Goal: Communication & Community: Answer question/provide support

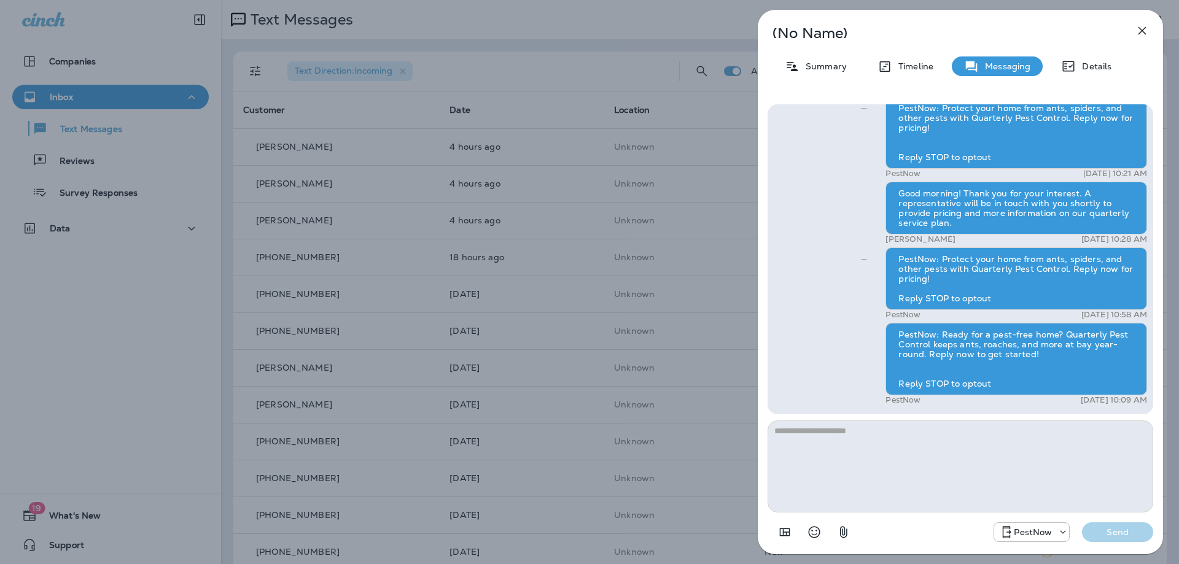
click at [1148, 33] on icon "button" at bounding box center [1142, 30] width 15 height 15
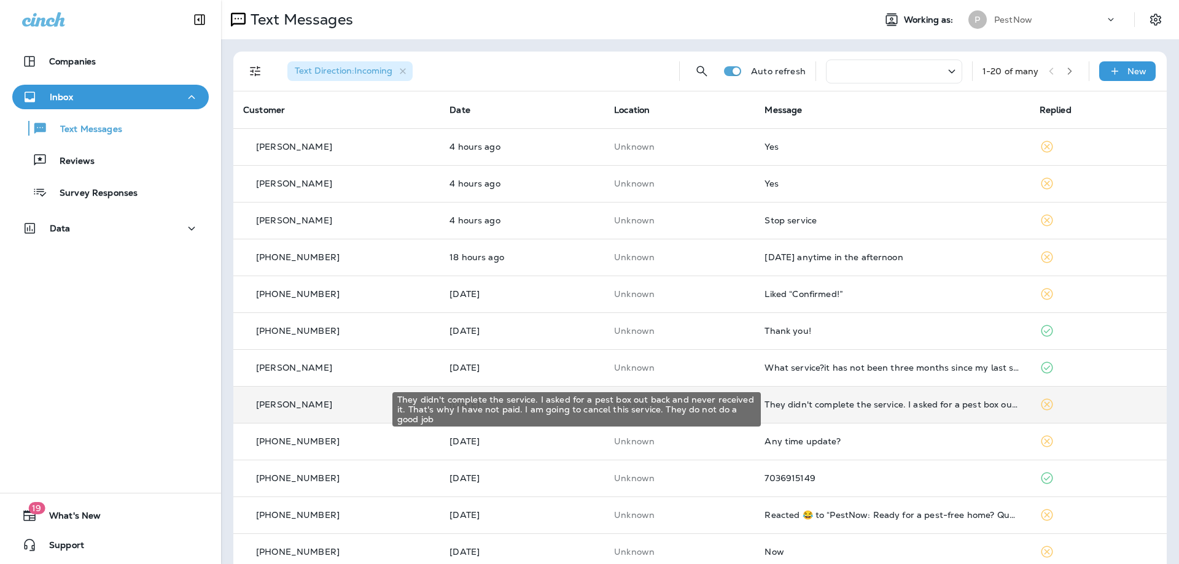
click at [944, 407] on div "They didn't complete the service. I asked for a pest box out back and never rec…" at bounding box center [891, 405] width 255 height 10
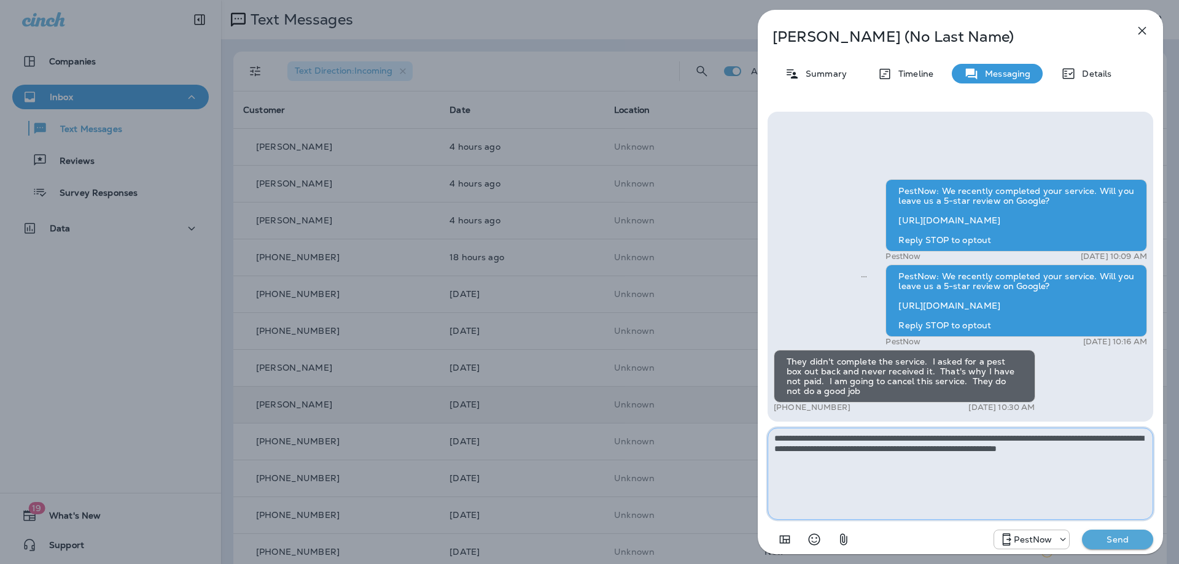
type textarea "**********"
click at [1106, 543] on p "Send" at bounding box center [1118, 539] width 52 height 11
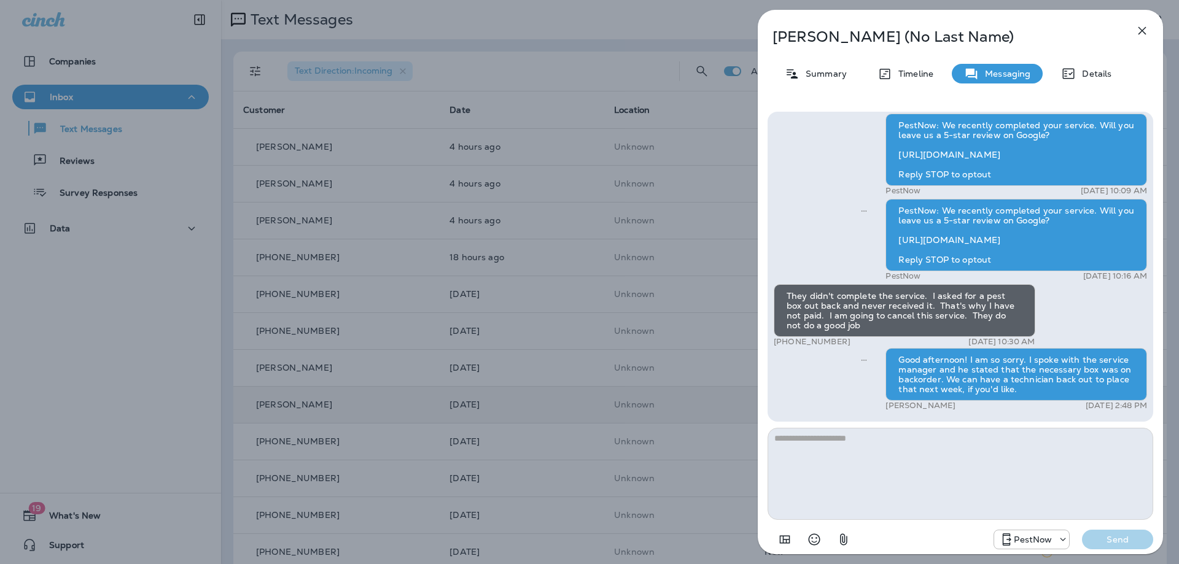
click at [1142, 31] on icon "button" at bounding box center [1142, 31] width 8 height 8
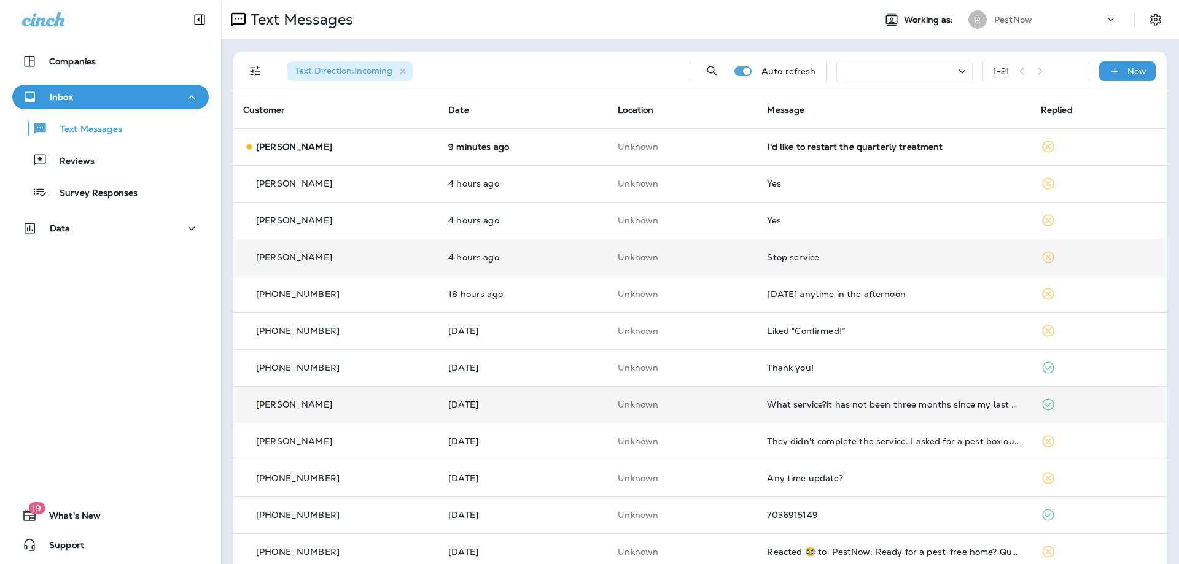
click at [874, 263] on td "Stop service" at bounding box center [893, 257] width 273 height 37
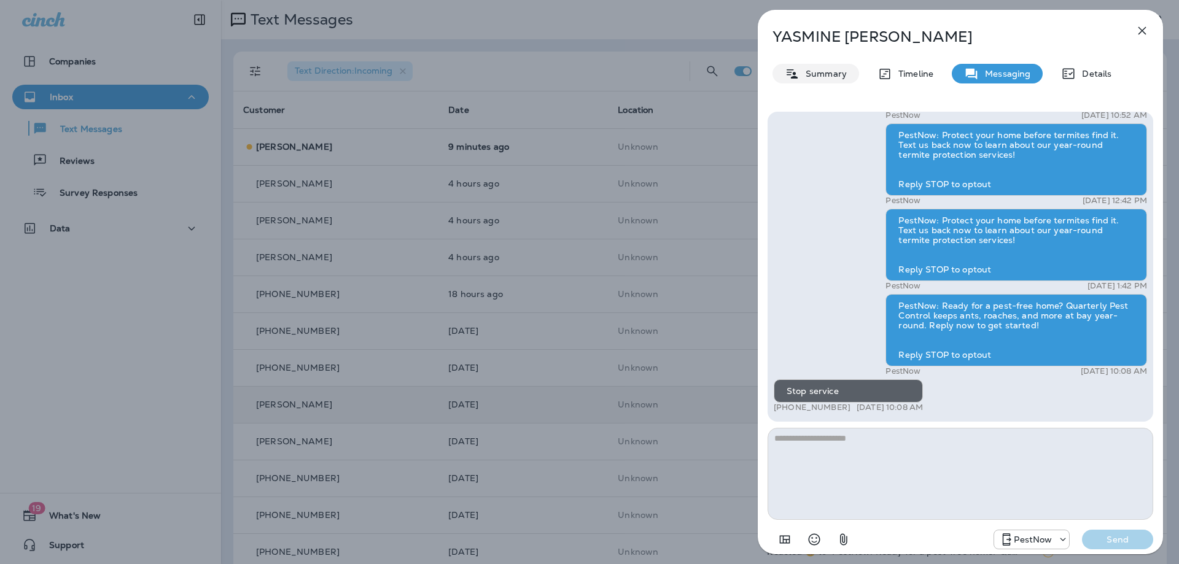
click at [834, 72] on p "Summary" at bounding box center [822, 74] width 47 height 10
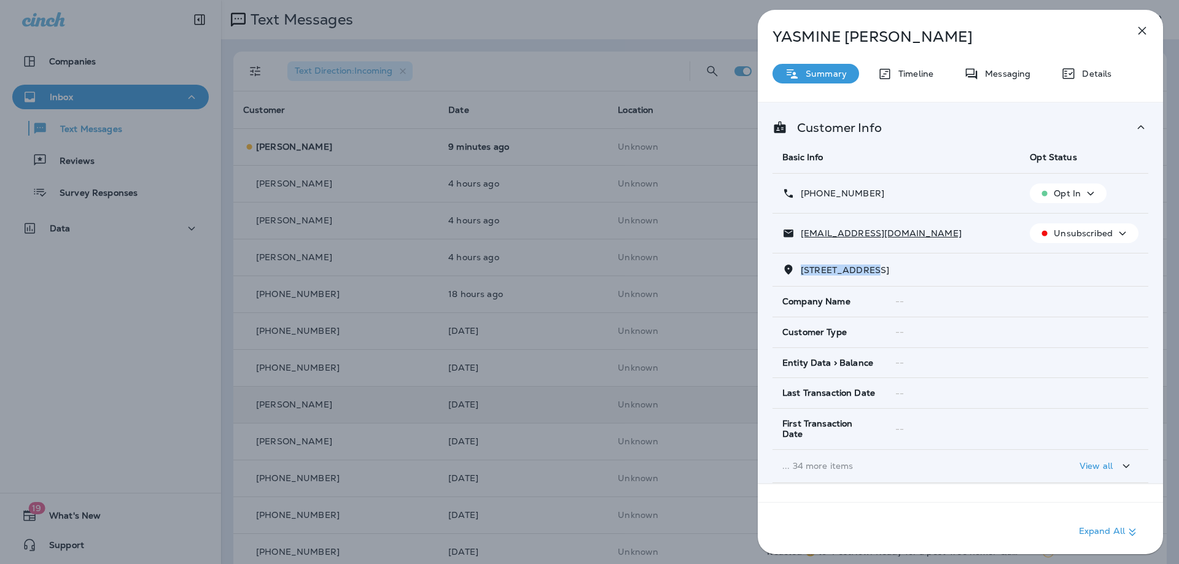
drag, startPoint x: 879, startPoint y: 269, endPoint x: 798, endPoint y: 274, distance: 81.2
click at [798, 274] on p "[STREET_ADDRESS]" at bounding box center [842, 270] width 95 height 10
copy span "9301 ROCK [PERSON_NAME]"
click at [1018, 73] on p "Messaging" at bounding box center [1005, 74] width 52 height 10
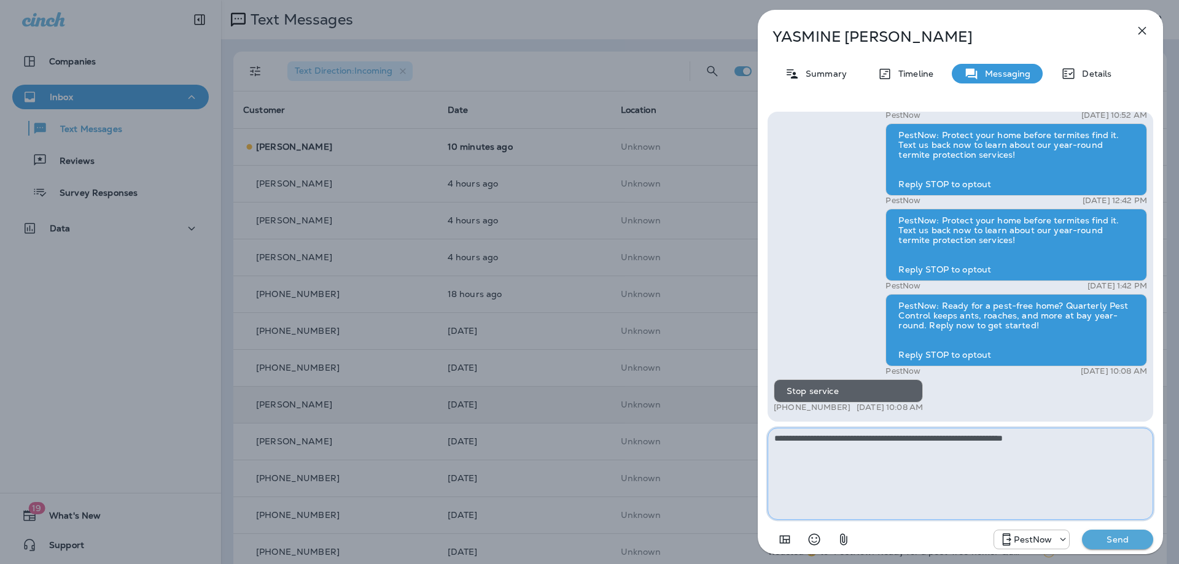
type textarea "**********"
click at [1111, 537] on p "Send" at bounding box center [1118, 539] width 52 height 11
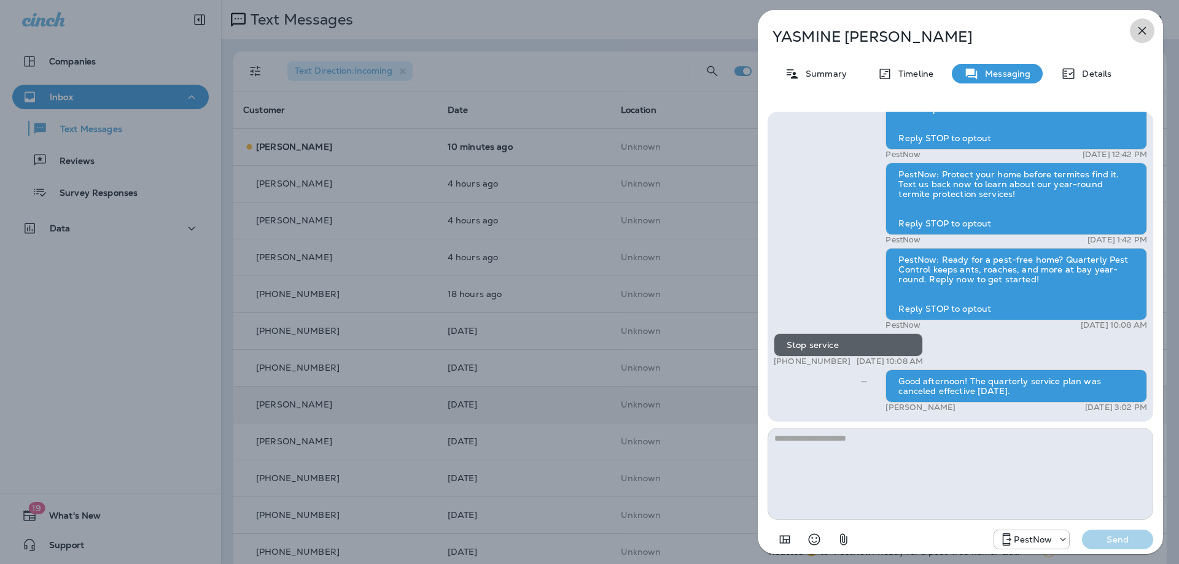
click at [1145, 36] on icon "button" at bounding box center [1142, 30] width 15 height 15
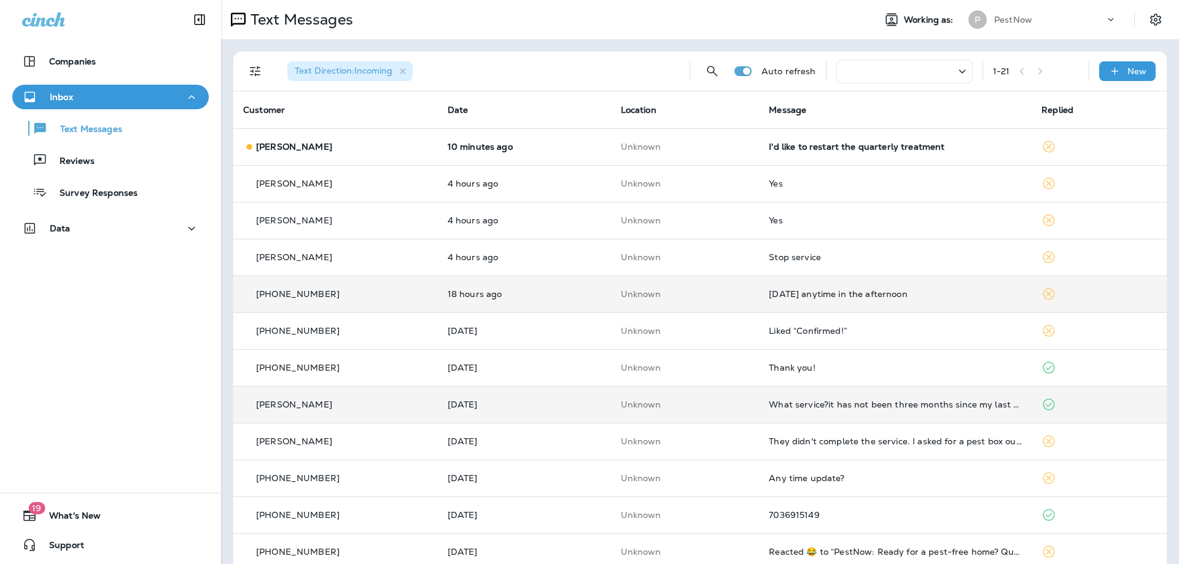
click at [889, 291] on div "[DATE] anytime in the afternoon" at bounding box center [895, 294] width 253 height 10
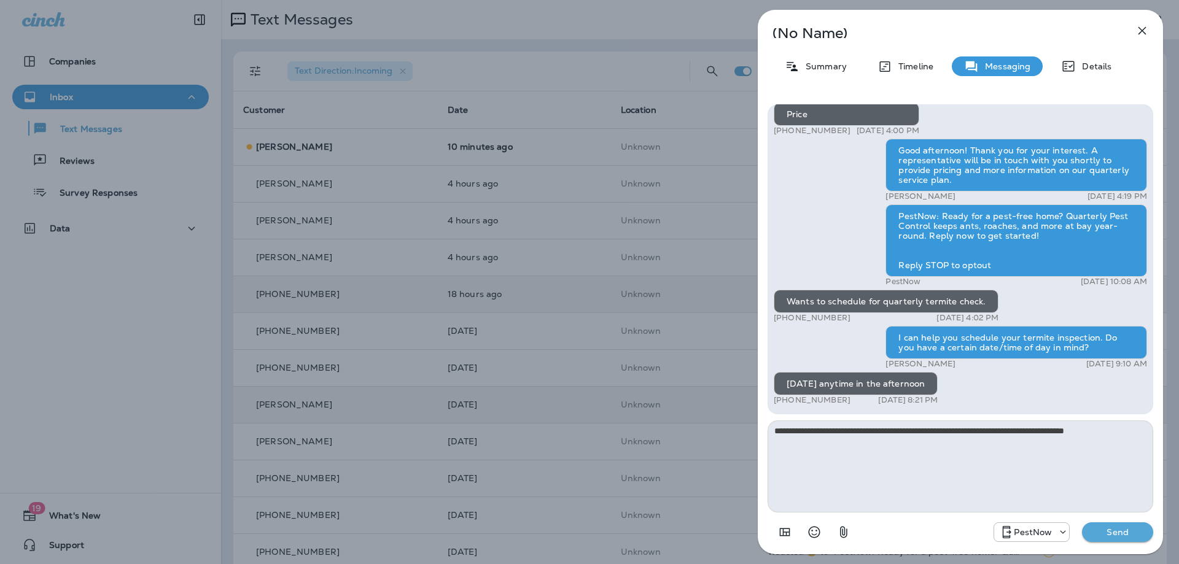
type textarea "**********"
click at [1108, 536] on p "Send" at bounding box center [1118, 532] width 52 height 11
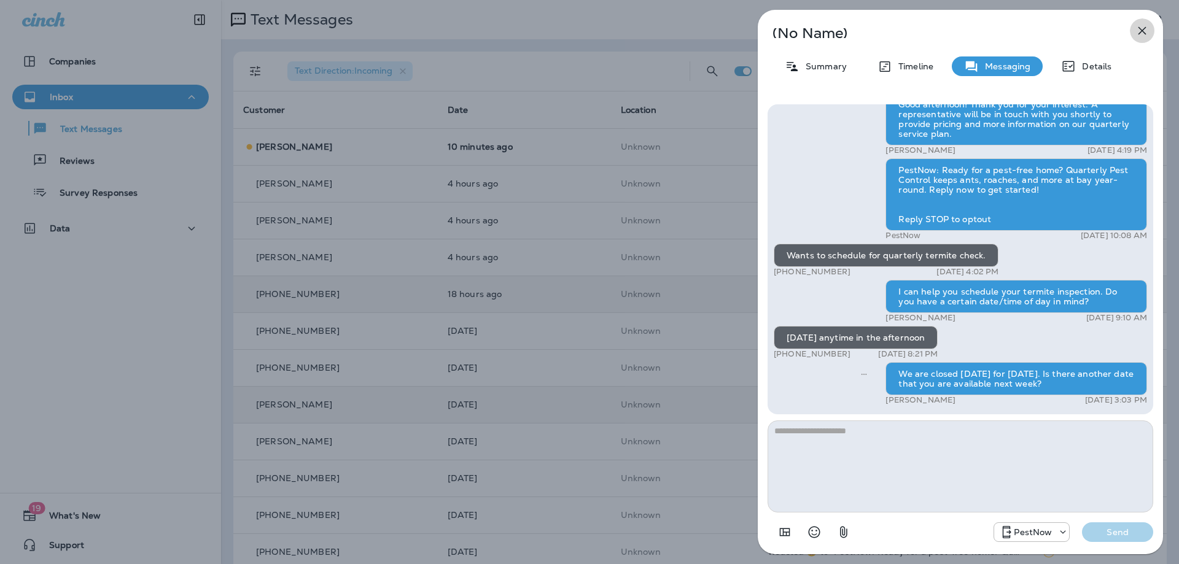
click at [1142, 33] on icon "button" at bounding box center [1142, 30] width 15 height 15
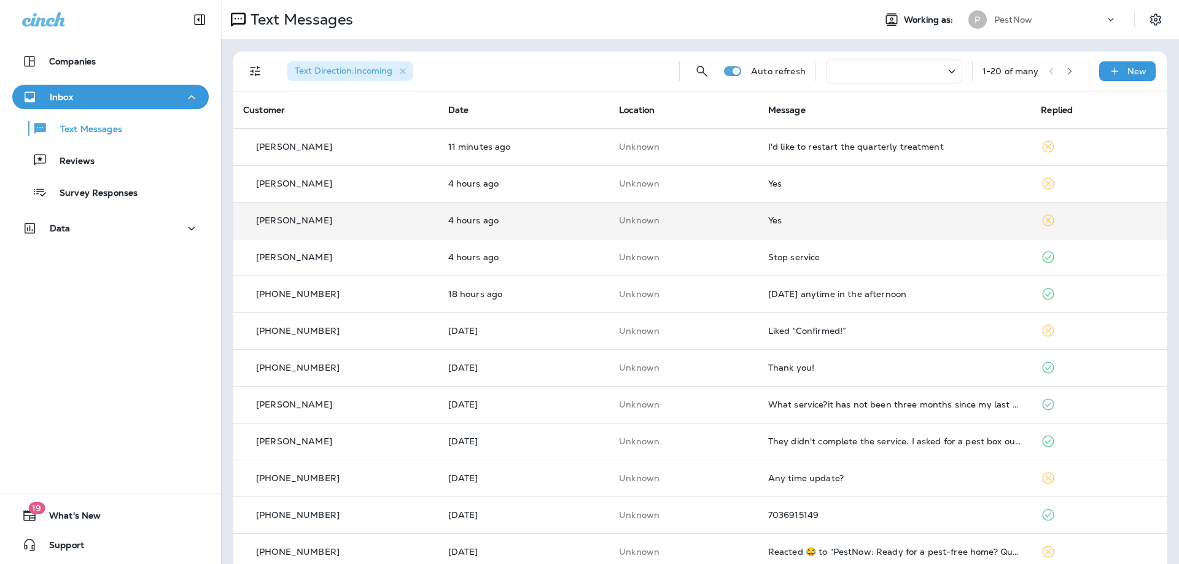
click at [874, 225] on div "Yes" at bounding box center [895, 221] width 254 height 10
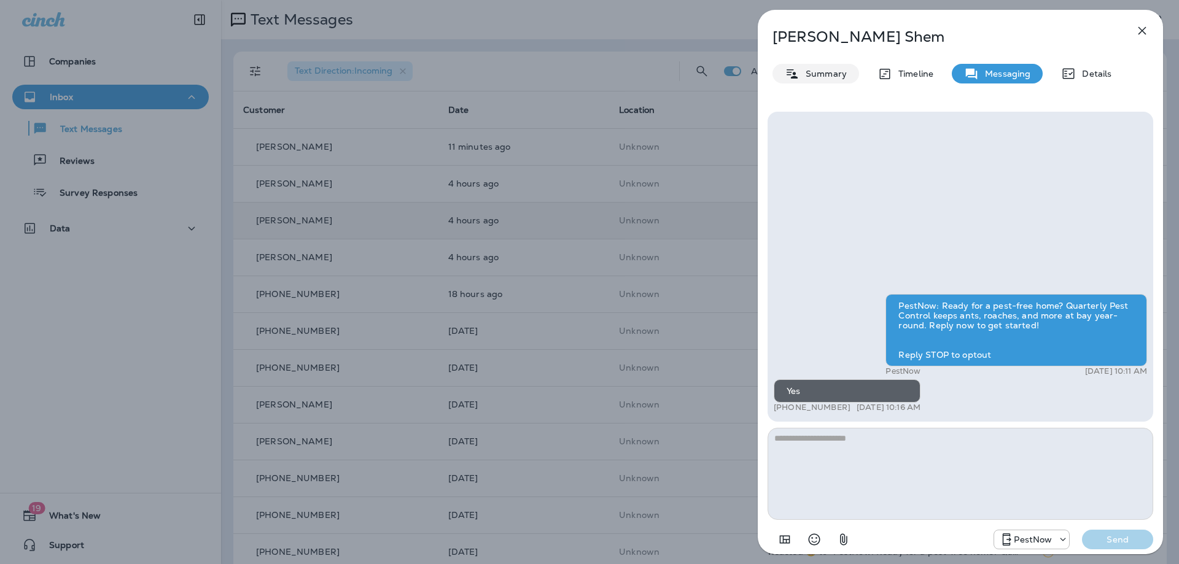
click at [812, 74] on p "Summary" at bounding box center [822, 74] width 47 height 10
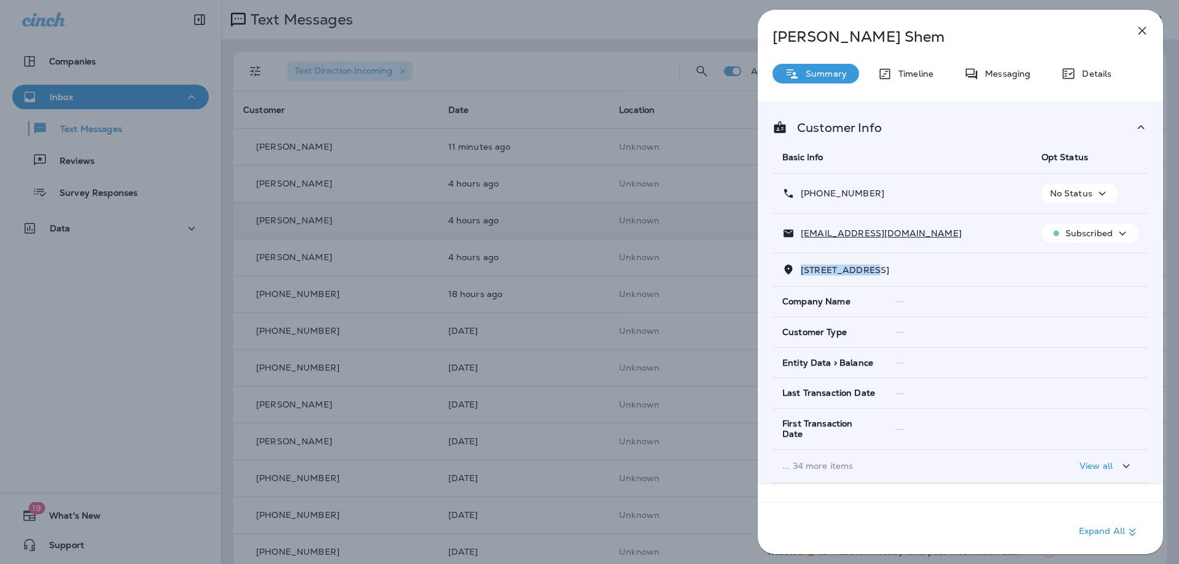
drag, startPoint x: 875, startPoint y: 271, endPoint x: 803, endPoint y: 268, distance: 72.5
click at [803, 268] on span "3722 MILLPOND COURT FAIRFAX, VA 22033" at bounding box center [845, 270] width 88 height 11
copy span "3722 MILLPOND"
click at [1019, 79] on p "Messaging" at bounding box center [1005, 74] width 52 height 10
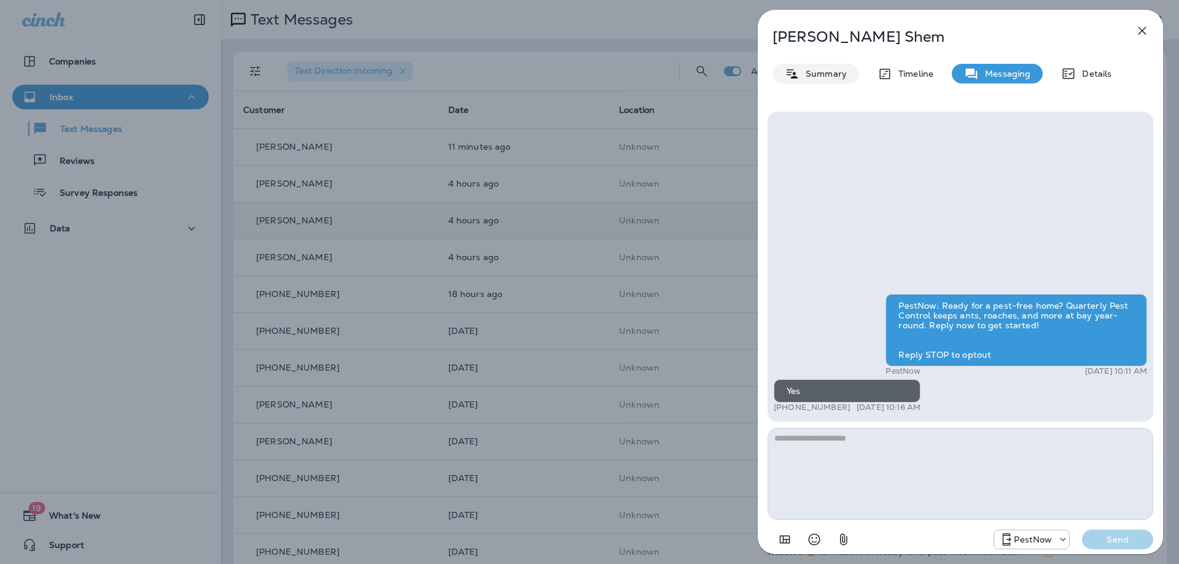
click at [833, 75] on p "Summary" at bounding box center [822, 74] width 47 height 10
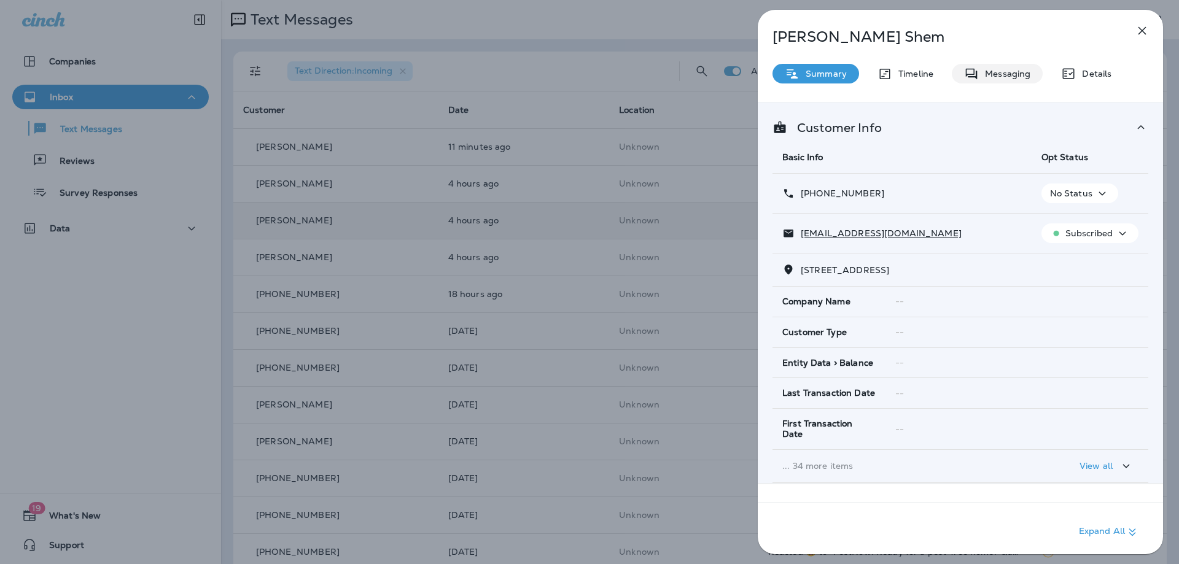
click at [1012, 77] on p "Messaging" at bounding box center [1005, 74] width 52 height 10
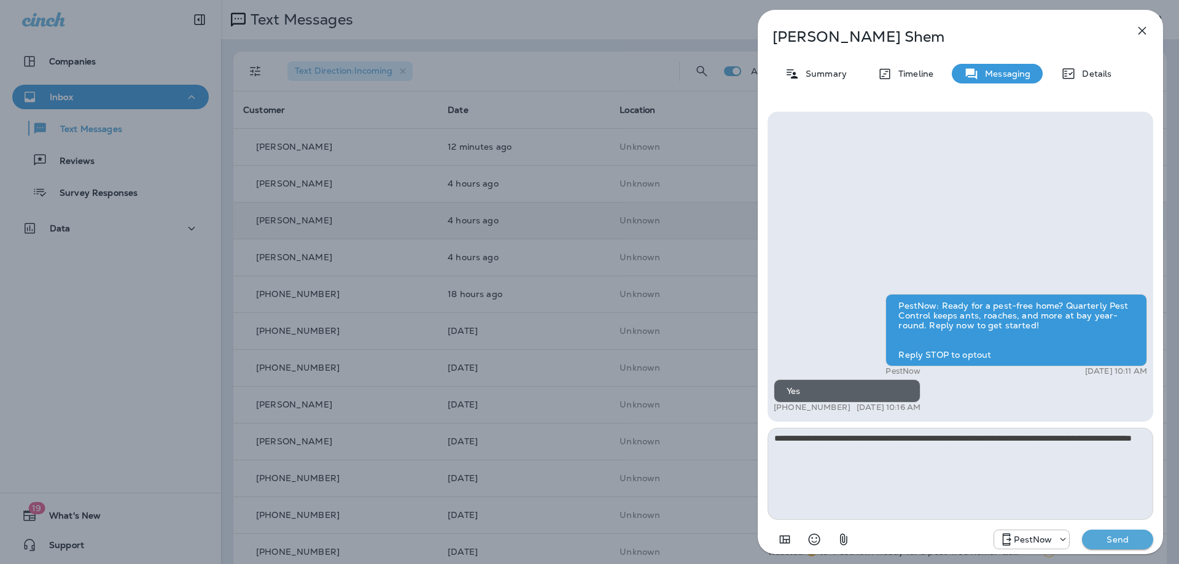
type textarea "**********"
click at [1094, 536] on p "Send" at bounding box center [1118, 539] width 52 height 11
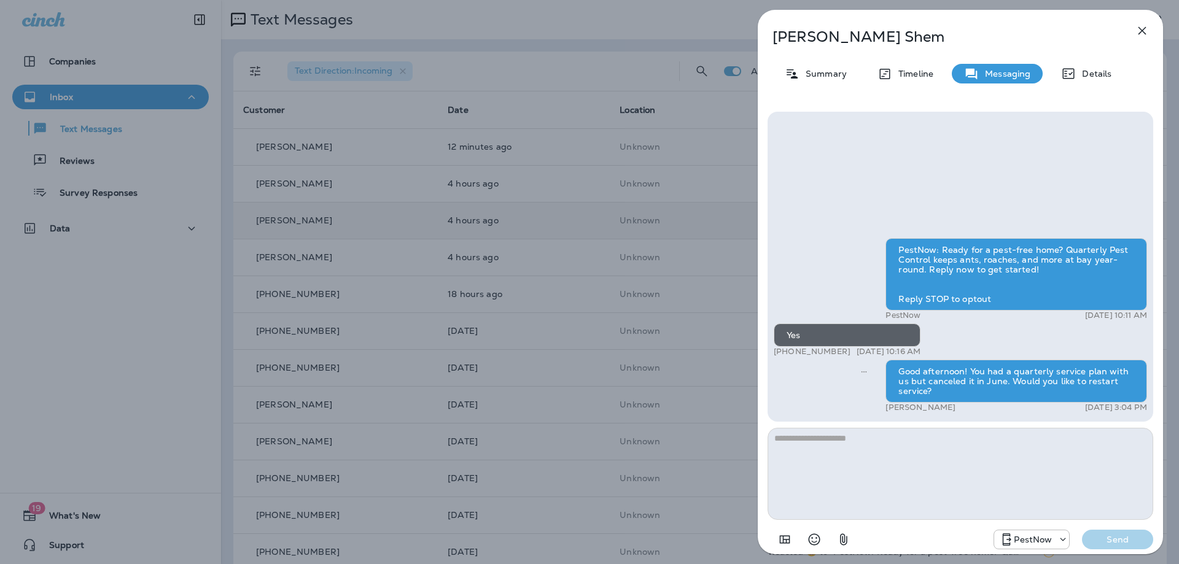
click at [1142, 31] on icon "button" at bounding box center [1142, 31] width 8 height 8
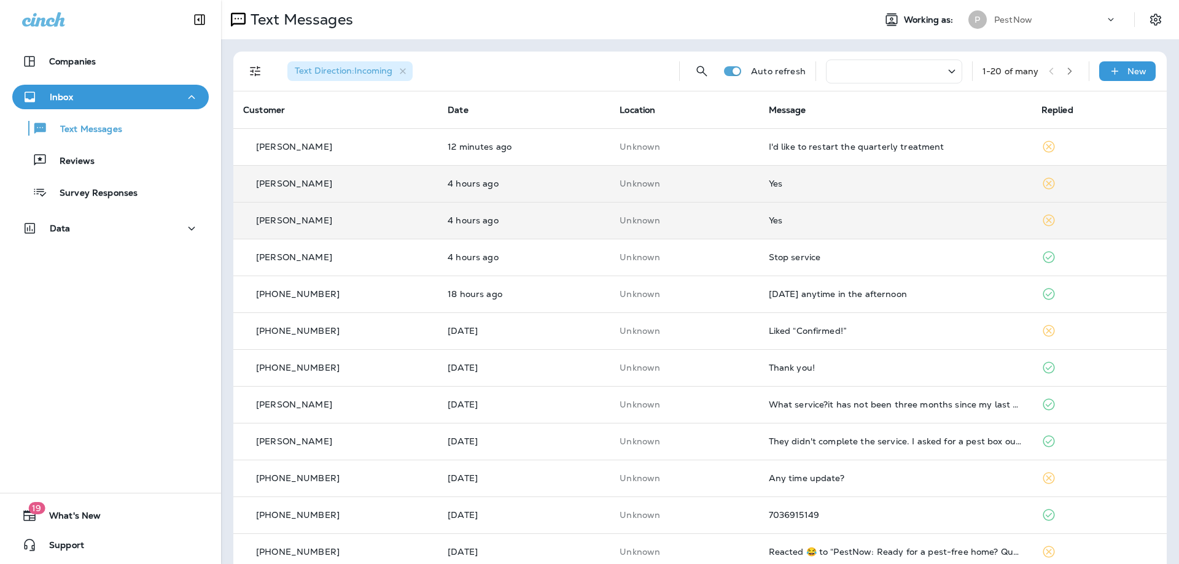
click at [844, 188] on div "Yes" at bounding box center [895, 184] width 253 height 10
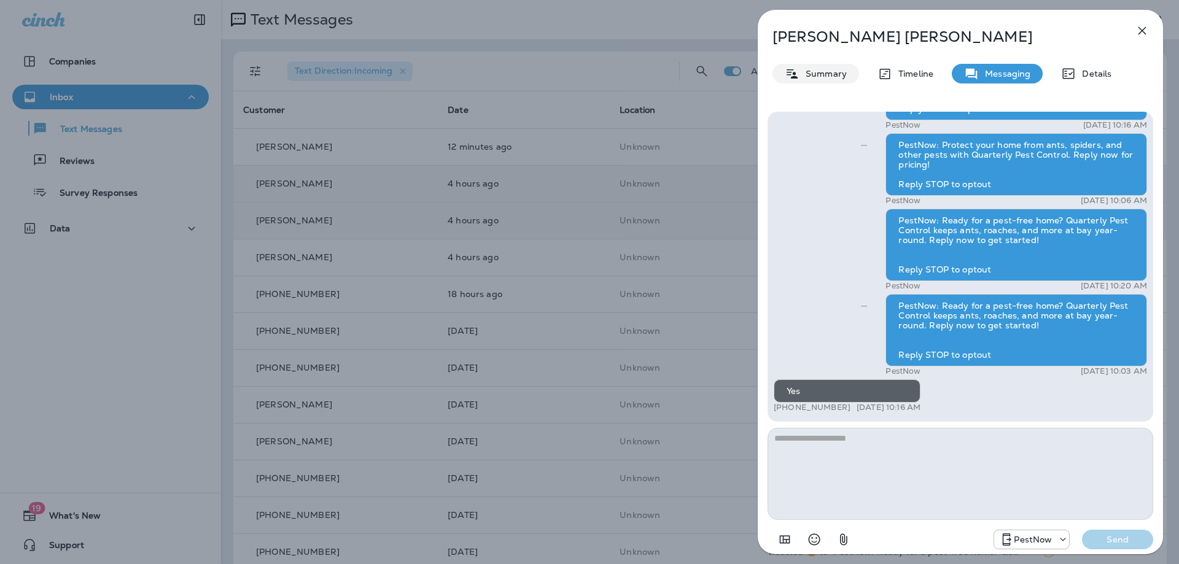
click at [804, 79] on div "Summary" at bounding box center [815, 74] width 87 height 20
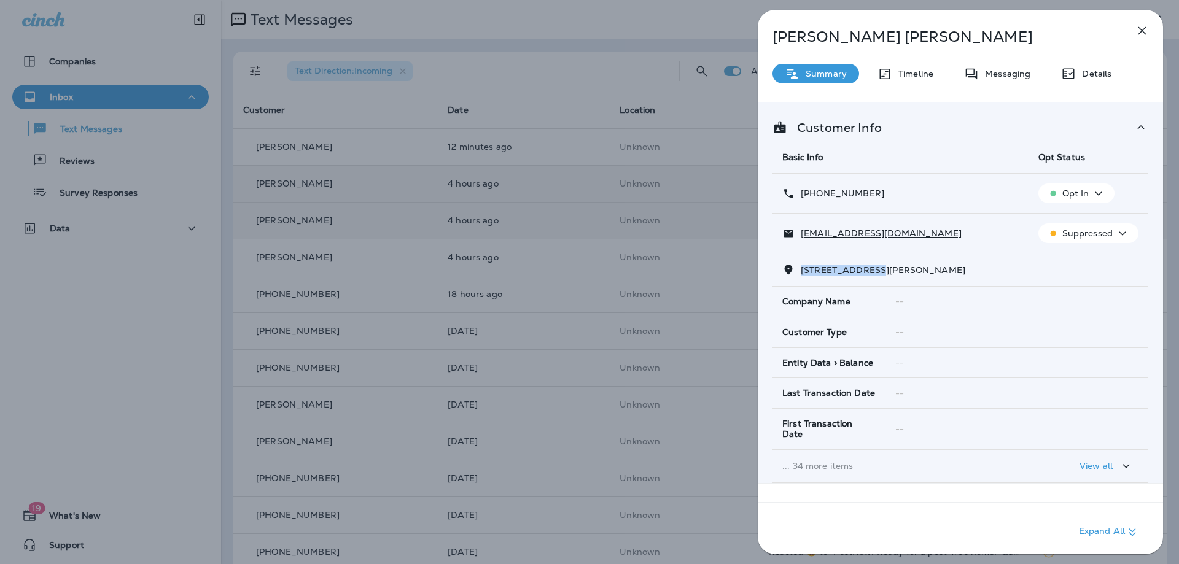
drag, startPoint x: 881, startPoint y: 270, endPoint x: 798, endPoint y: 266, distance: 82.3
click at [798, 266] on p "5830 ARCADIA CROSSING LANE WOODFORD, VA 22580" at bounding box center [880, 270] width 171 height 10
copy span "5830 ARCADIA CR"
click at [1013, 71] on p "Messaging" at bounding box center [1005, 74] width 52 height 10
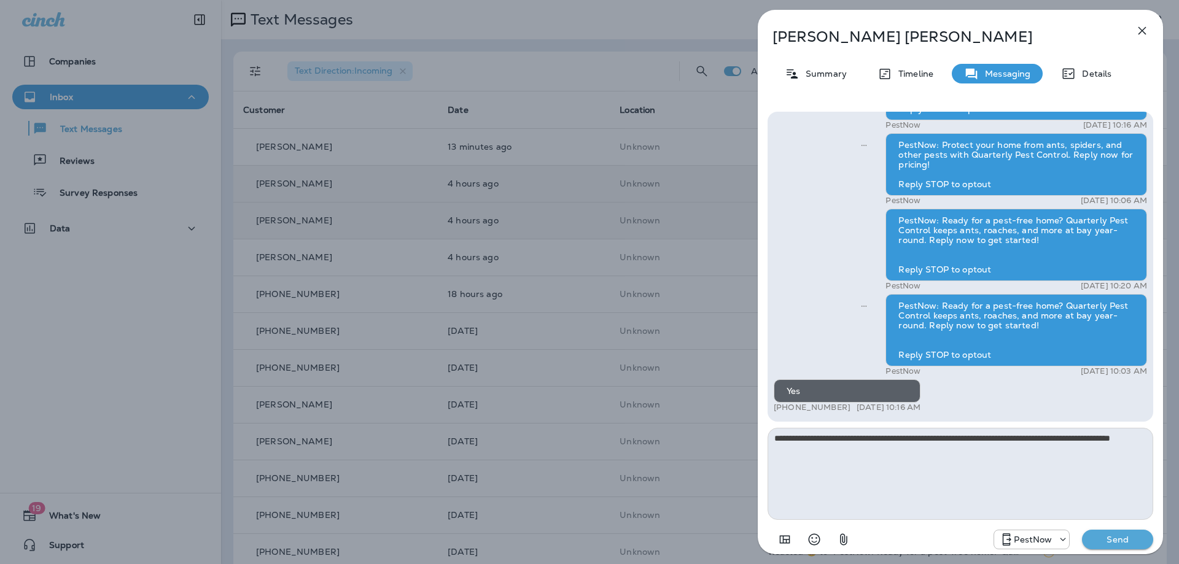
type textarea "**********"
click at [1129, 538] on p "Send" at bounding box center [1118, 539] width 52 height 11
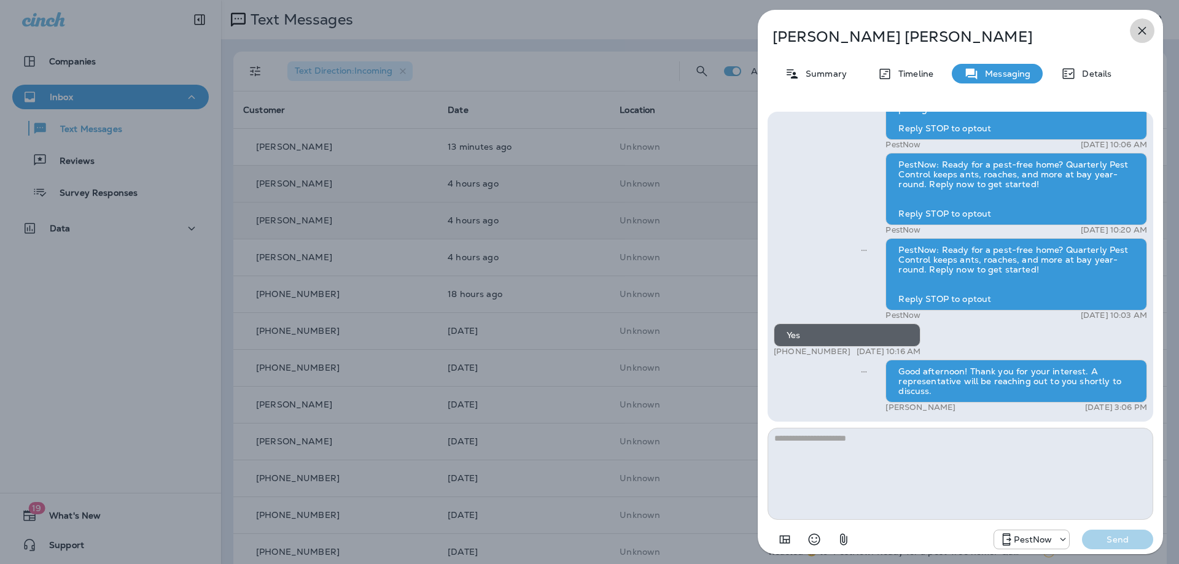
click at [1137, 35] on icon "button" at bounding box center [1142, 30] width 15 height 15
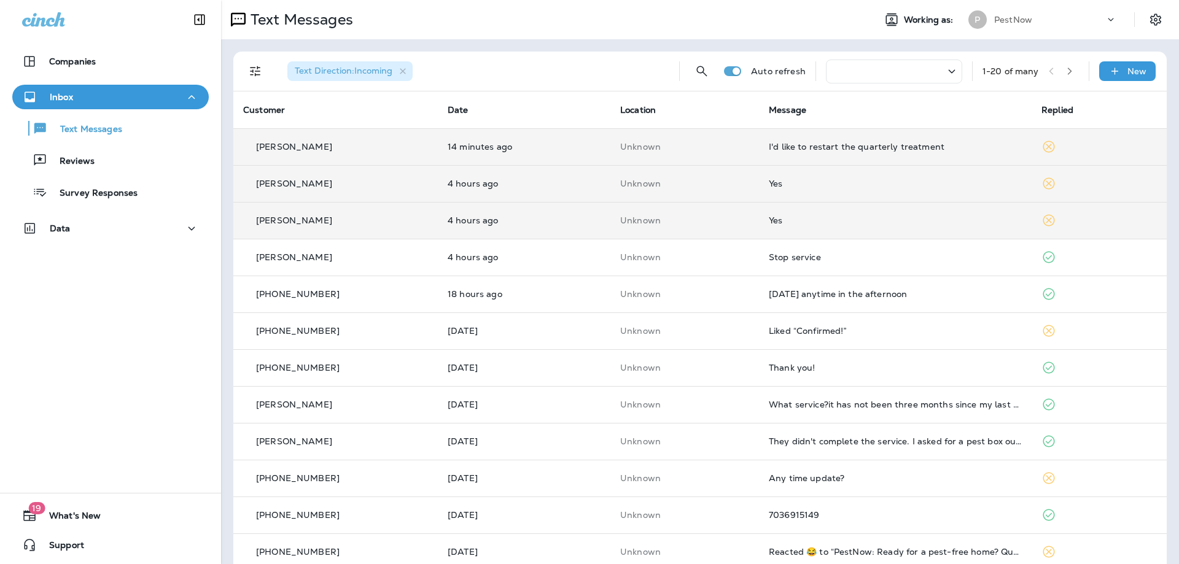
click at [844, 147] on div "I'd like to restart the quarterly treatment" at bounding box center [895, 147] width 253 height 10
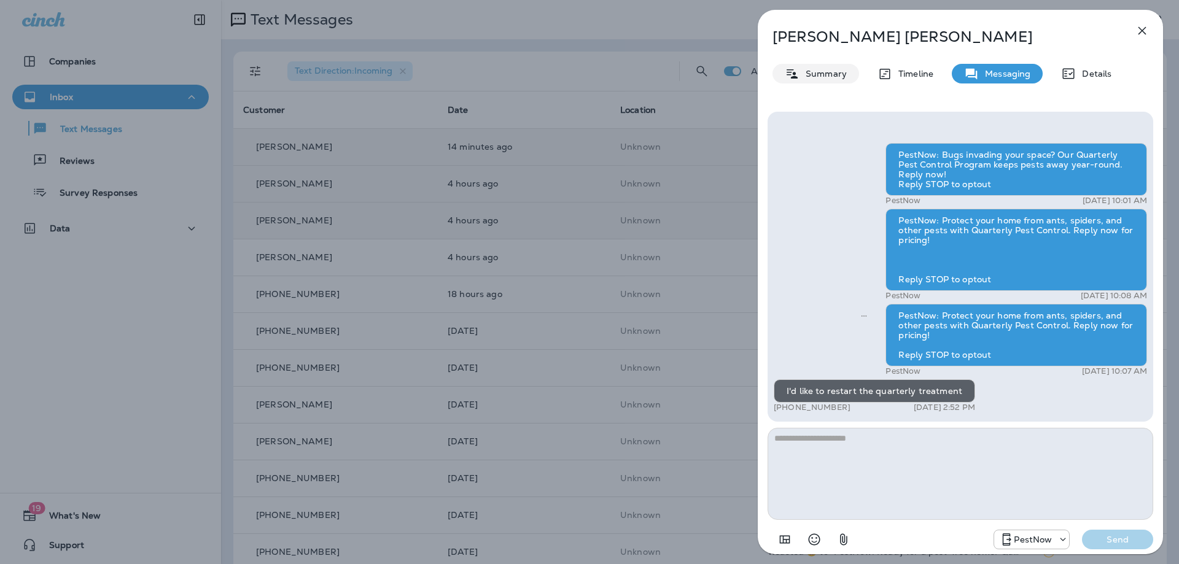
click at [809, 77] on p "Summary" at bounding box center [822, 74] width 47 height 10
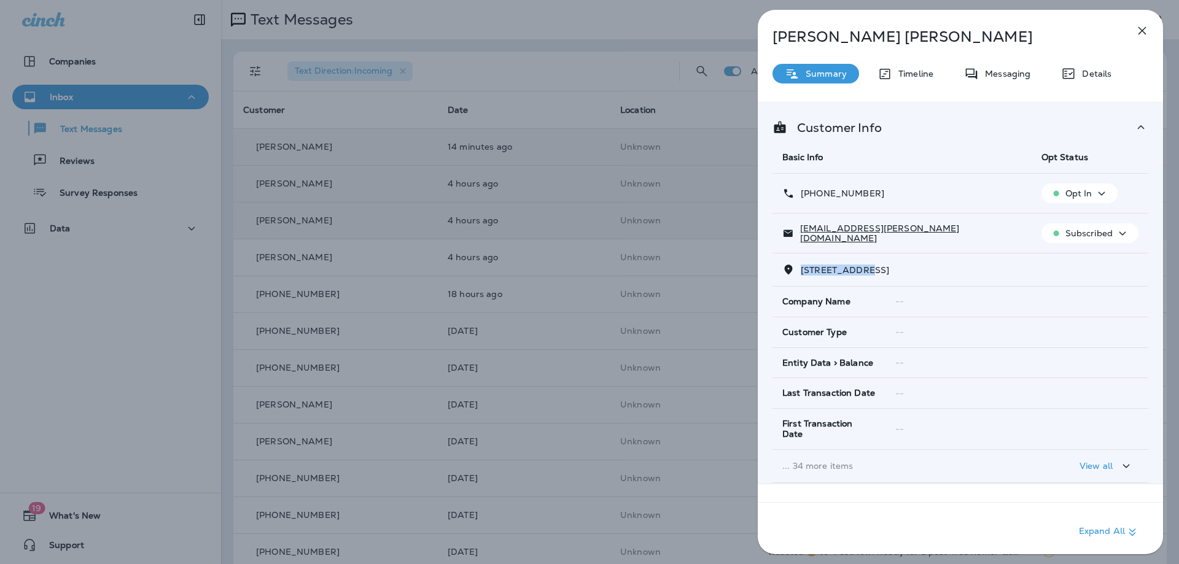
drag, startPoint x: 873, startPoint y: 273, endPoint x: 801, endPoint y: 268, distance: 72.0
click at [801, 268] on span "3324 WATERSHED BOULEVARD LAUREL, MD 20724" at bounding box center [845, 270] width 88 height 11
copy span "3324 WATERSHE"
click at [990, 76] on p "Messaging" at bounding box center [1005, 74] width 52 height 10
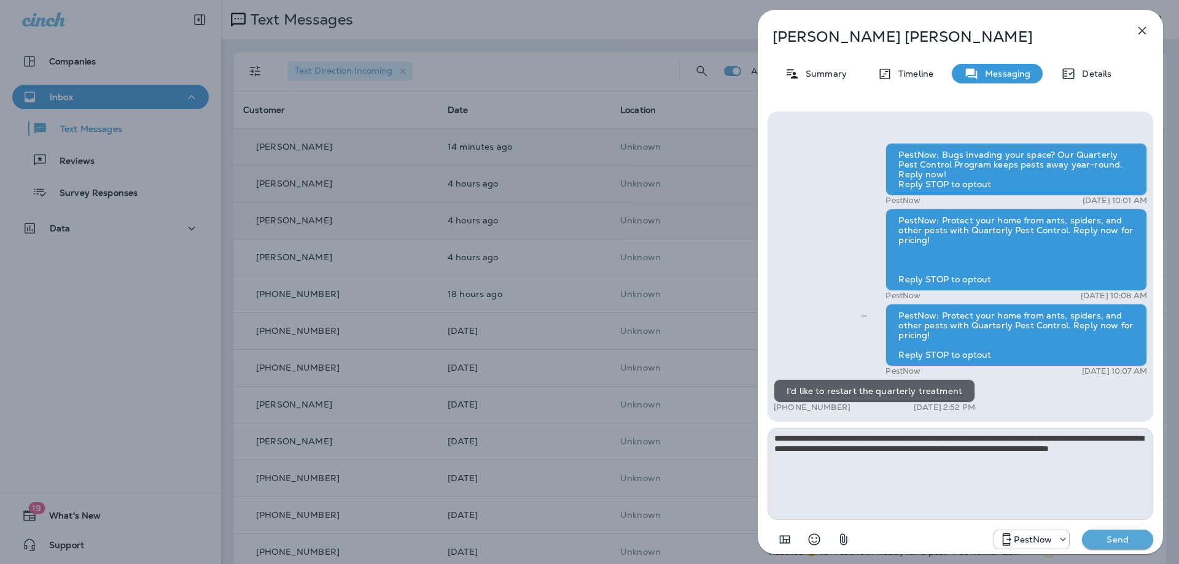
type textarea "**********"
click at [1118, 539] on p "Send" at bounding box center [1118, 539] width 52 height 11
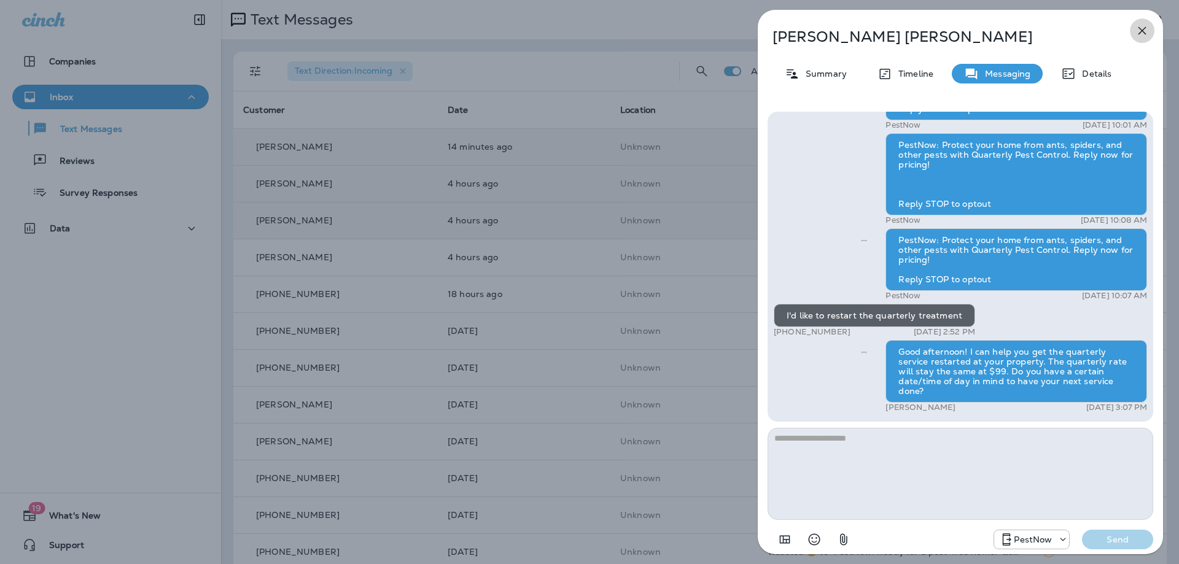
click at [1139, 35] on icon "button" at bounding box center [1142, 30] width 15 height 15
